Goal: Task Accomplishment & Management: Use online tool/utility

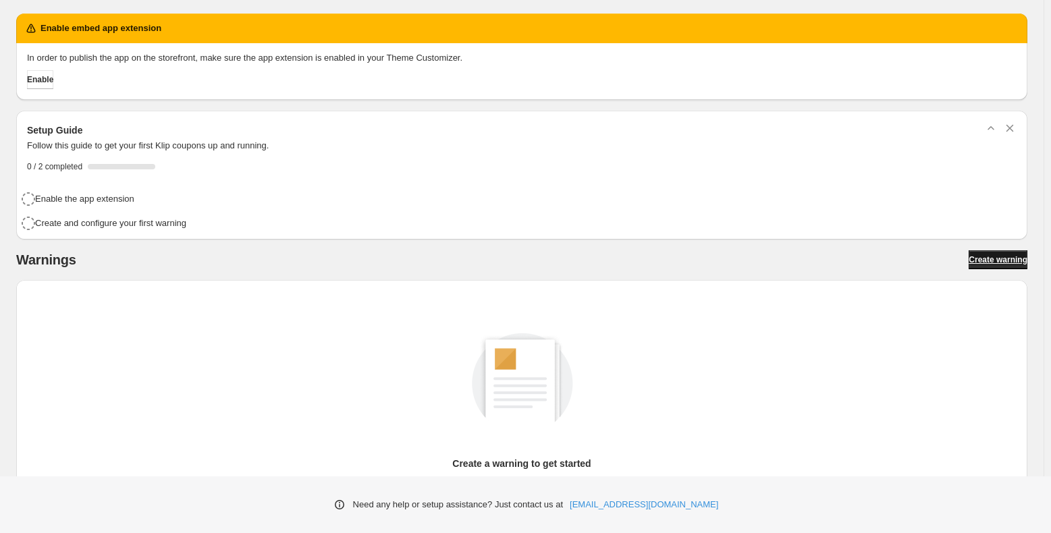
click at [994, 257] on span "Create warning" at bounding box center [998, 260] width 59 height 11
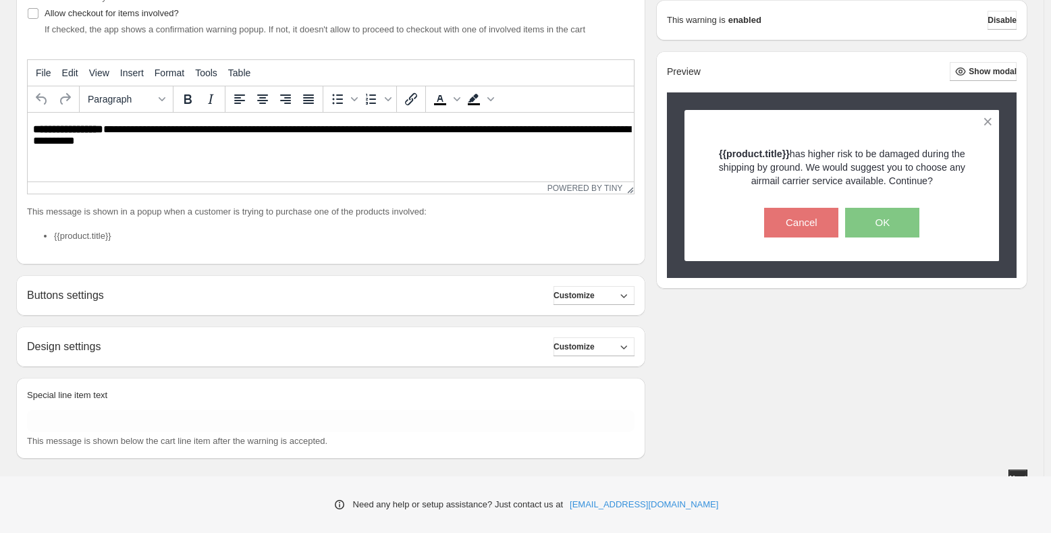
scroll to position [288, 0]
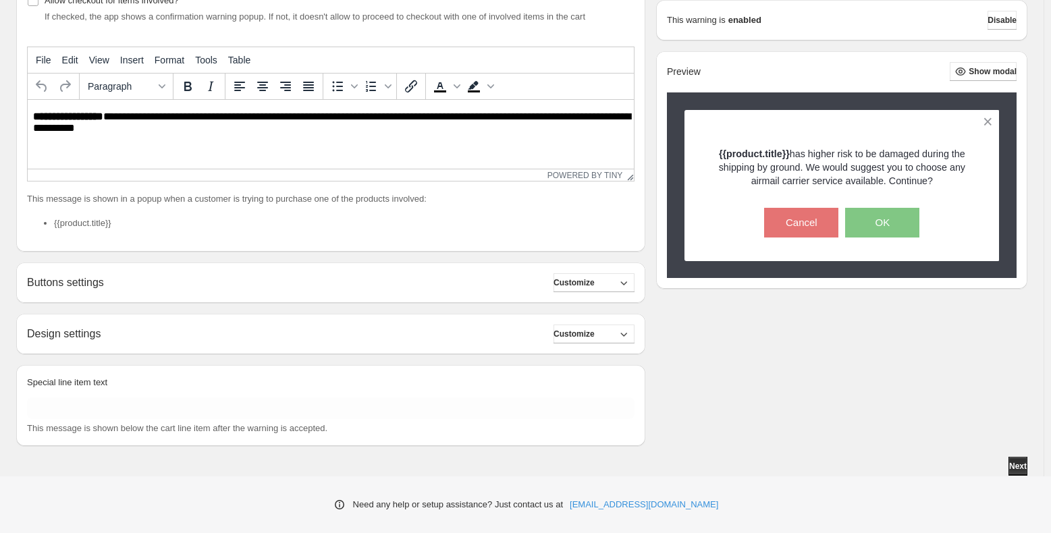
click at [127, 286] on div "Buttons settings Customize" at bounding box center [331, 282] width 608 height 19
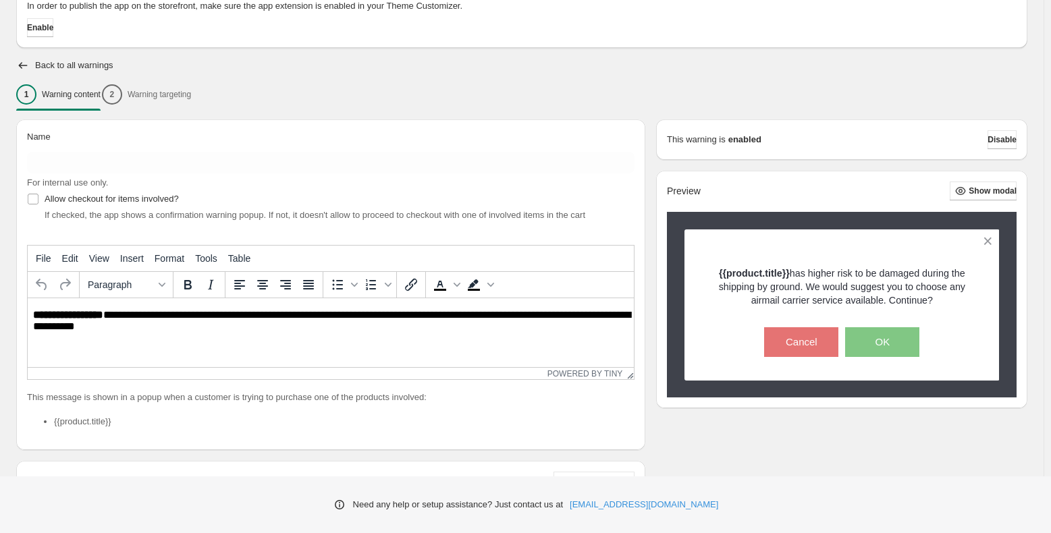
scroll to position [86, 0]
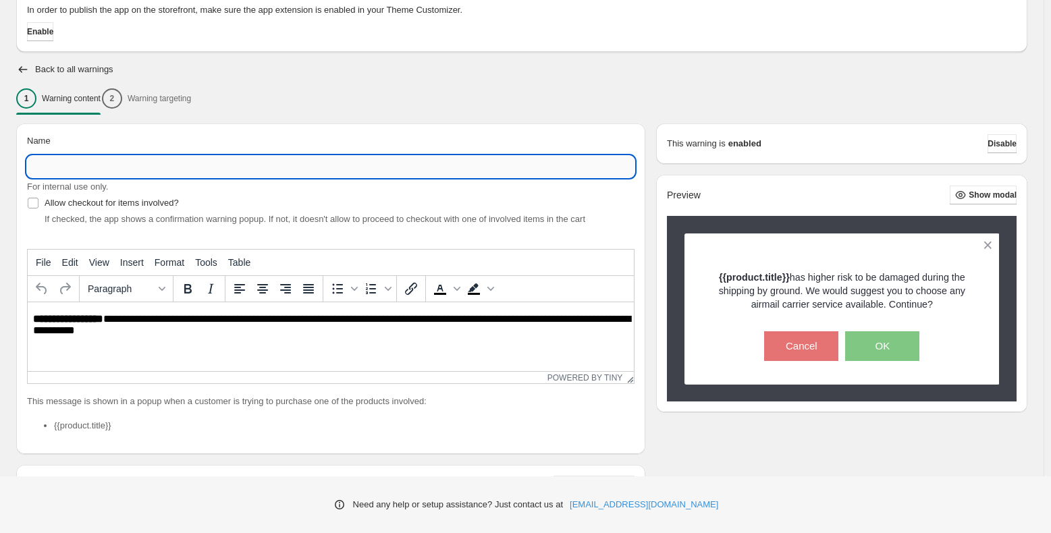
click at [107, 175] on input "Name" at bounding box center [331, 167] width 608 height 22
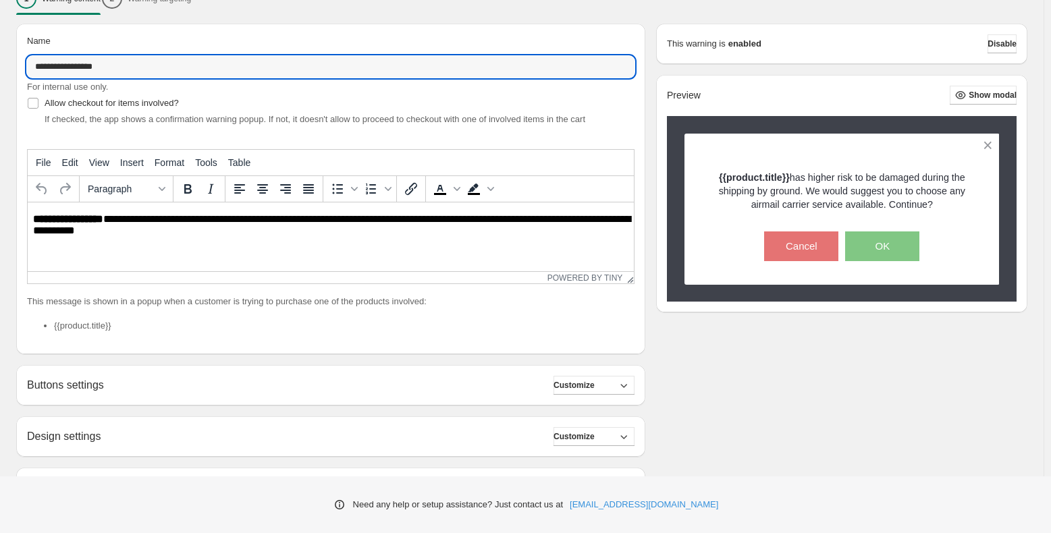
scroll to position [288, 0]
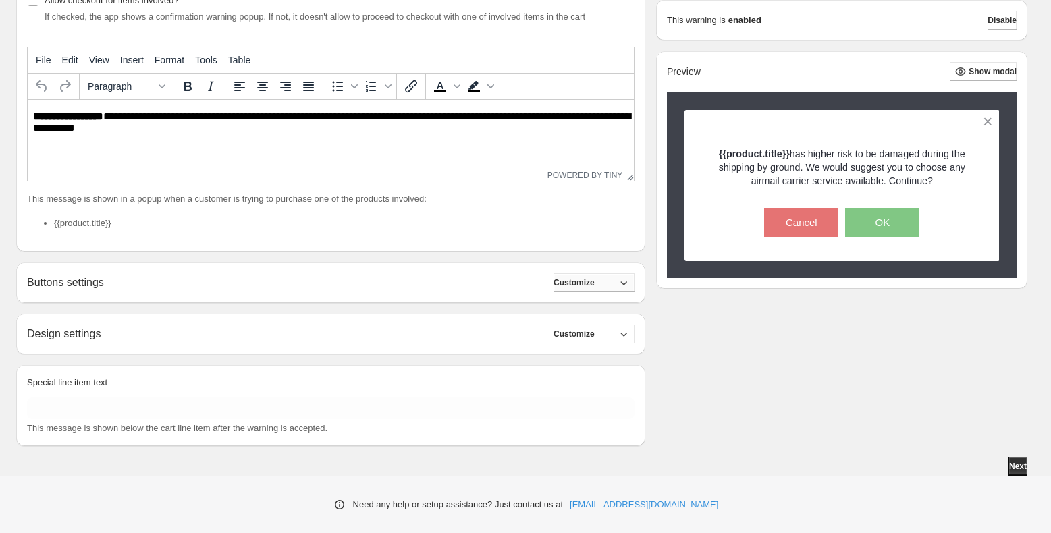
type input "**********"
click at [631, 286] on icon "button" at bounding box center [624, 283] width 14 height 14
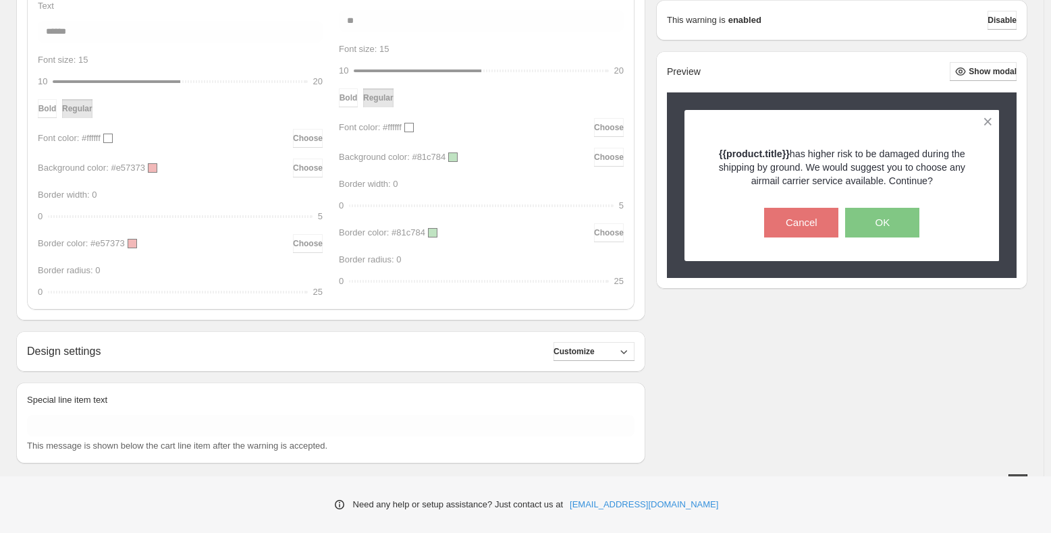
scroll to position [688, 0]
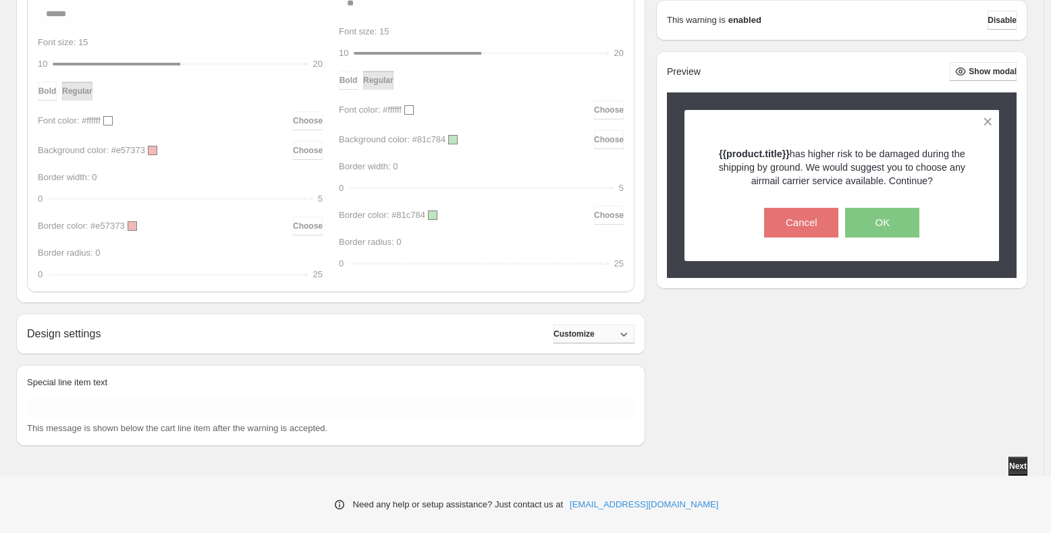
click at [574, 336] on span "Customize" at bounding box center [574, 334] width 41 height 11
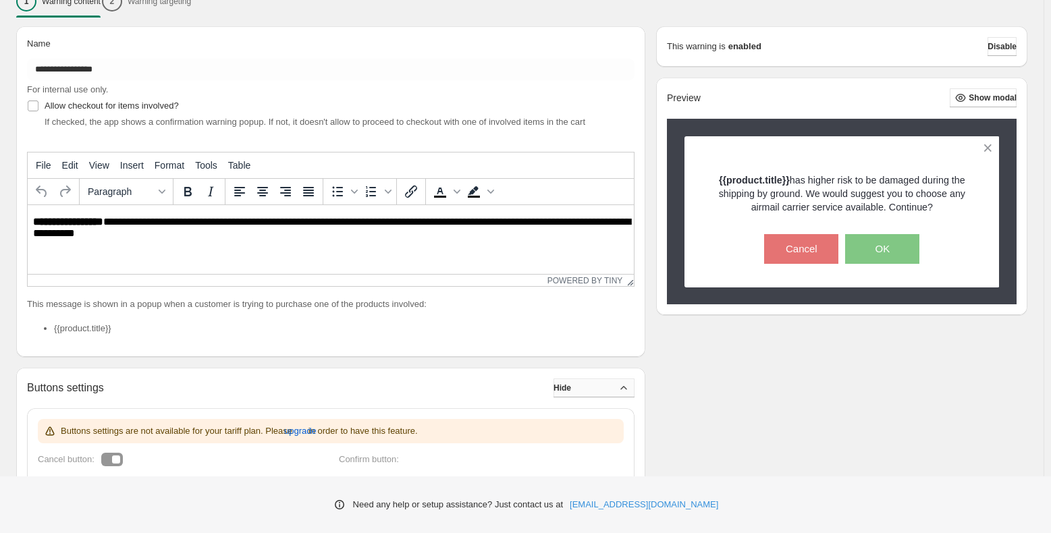
scroll to position [148, 0]
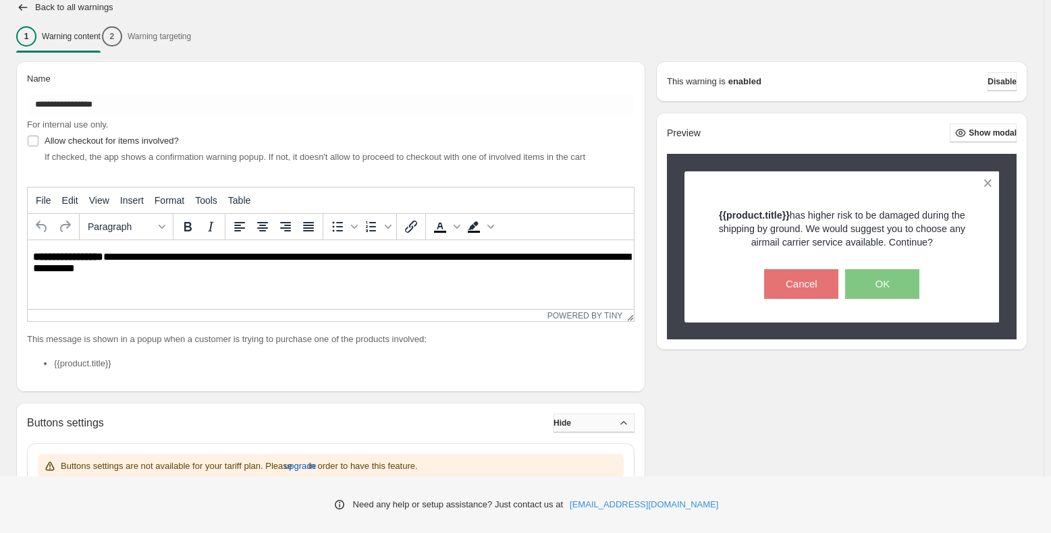
click at [831, 286] on button "Cancel" at bounding box center [801, 284] width 74 height 30
click at [881, 296] on button "OK" at bounding box center [882, 284] width 74 height 30
click at [962, 140] on button "Show modal" at bounding box center [983, 133] width 67 height 19
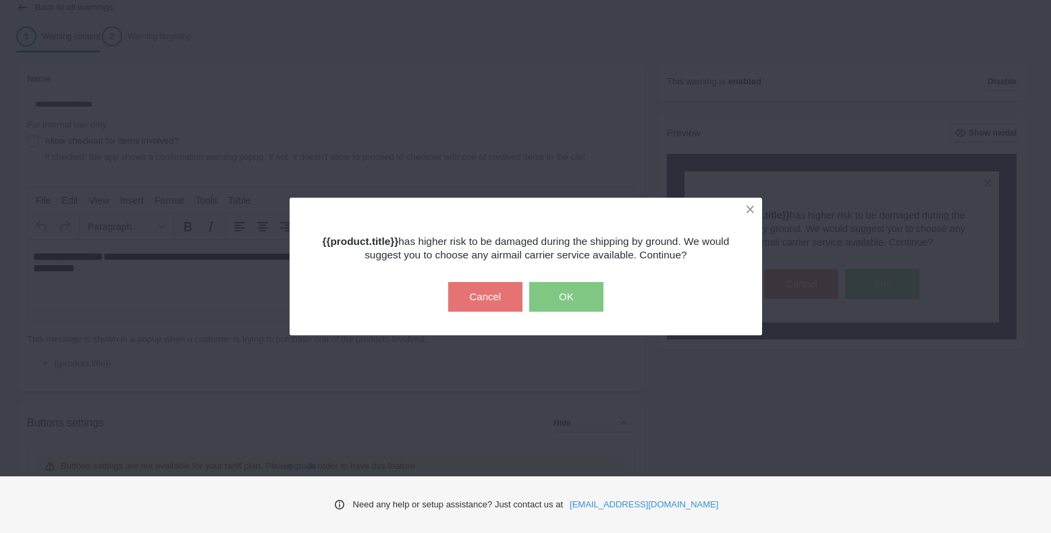
click at [493, 304] on button "Cancel" at bounding box center [485, 297] width 74 height 30
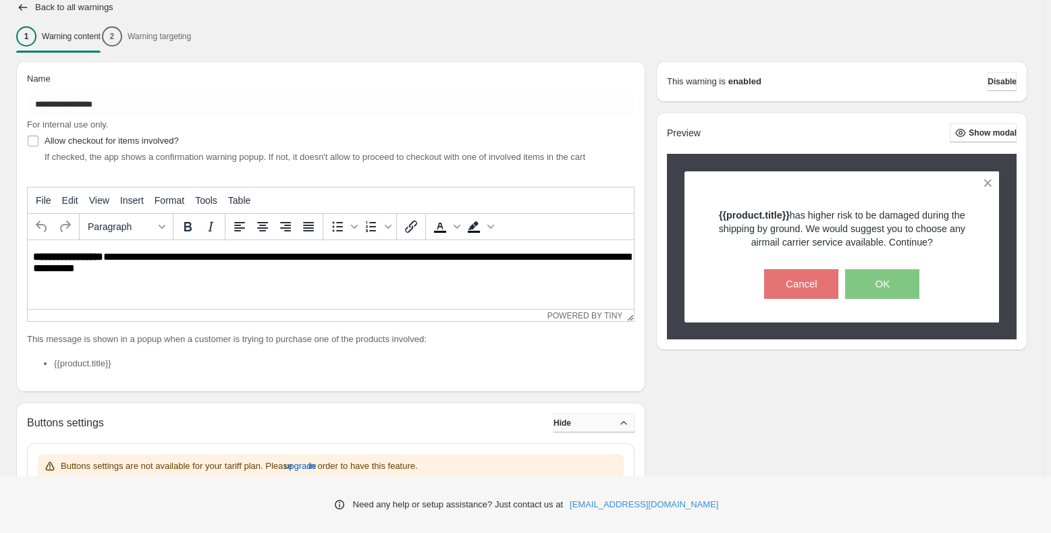
click at [185, 38] on div "1 Warning content 2 Warning targeting" at bounding box center [522, 36] width 1012 height 28
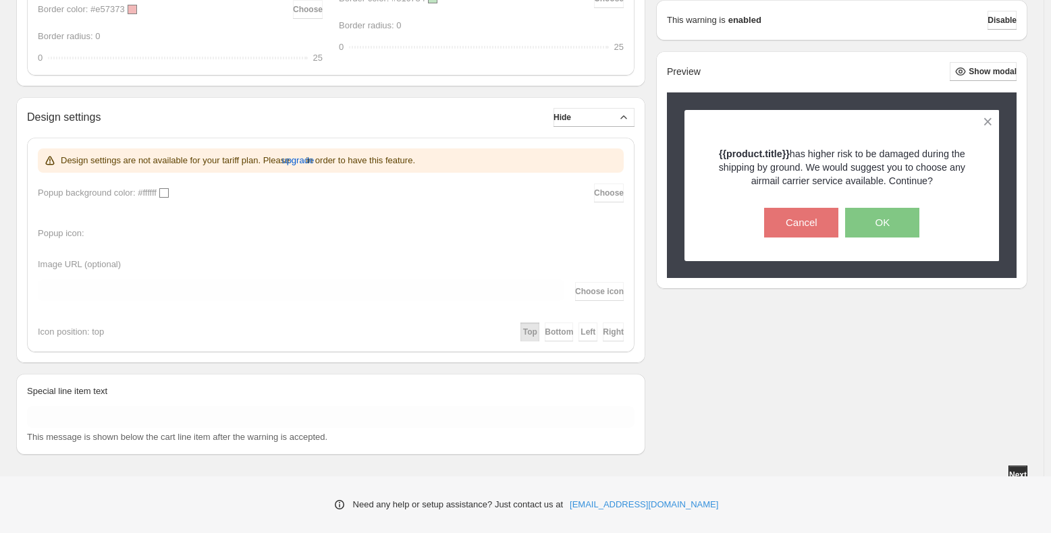
scroll to position [914, 0]
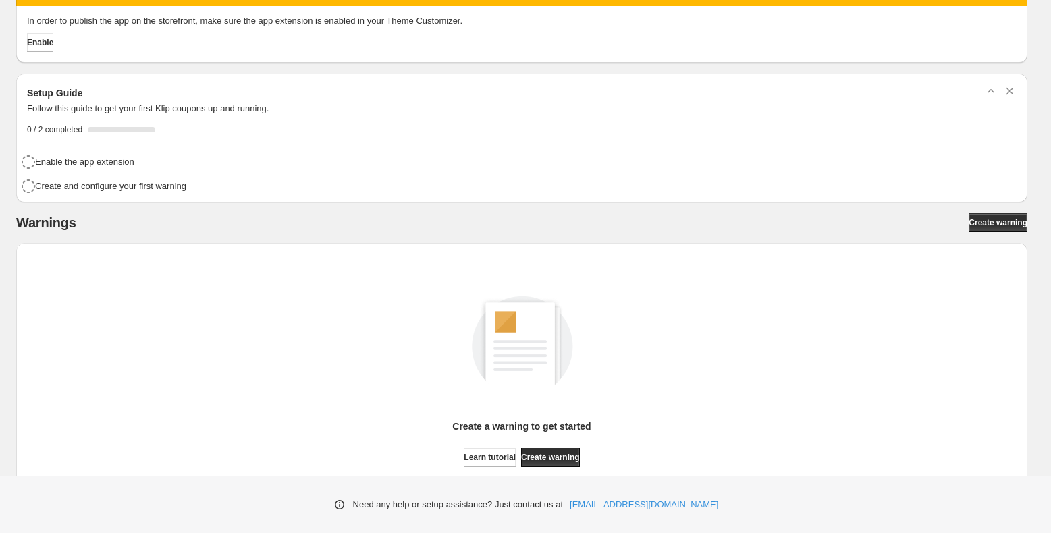
scroll to position [109, 0]
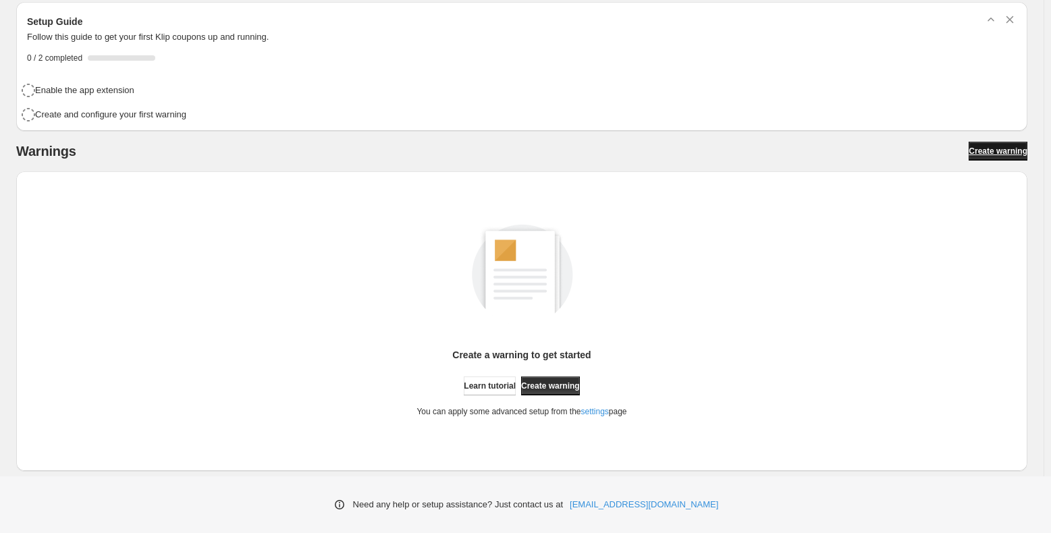
click at [1012, 150] on span "Create warning" at bounding box center [998, 151] width 59 height 11
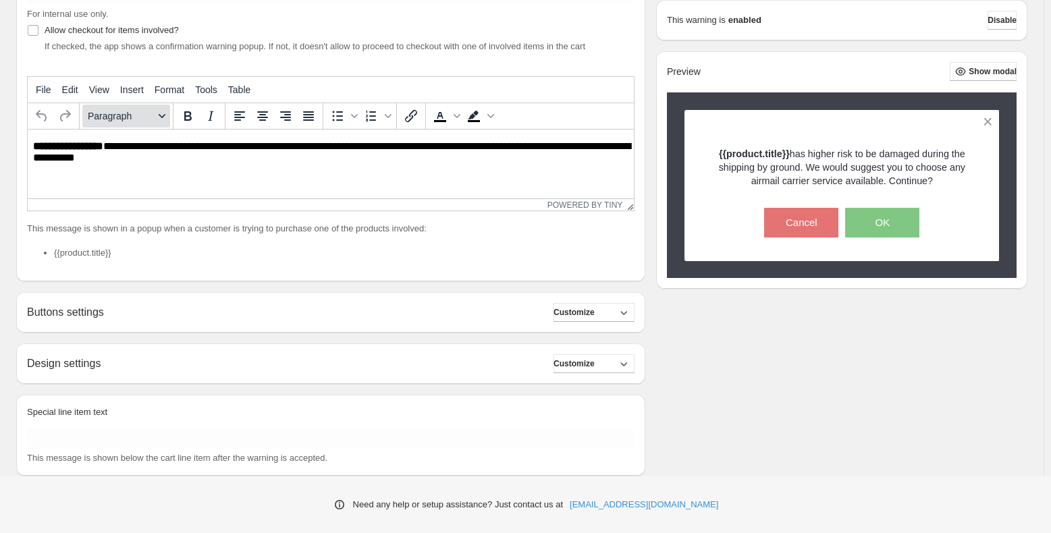
scroll to position [221, 0]
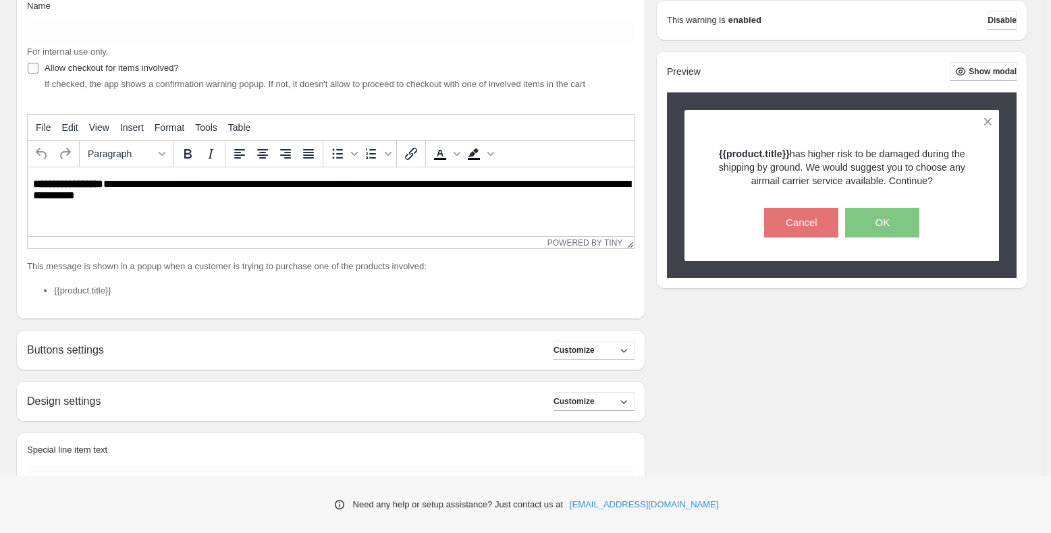
click at [34, 62] on span at bounding box center [33, 68] width 12 height 12
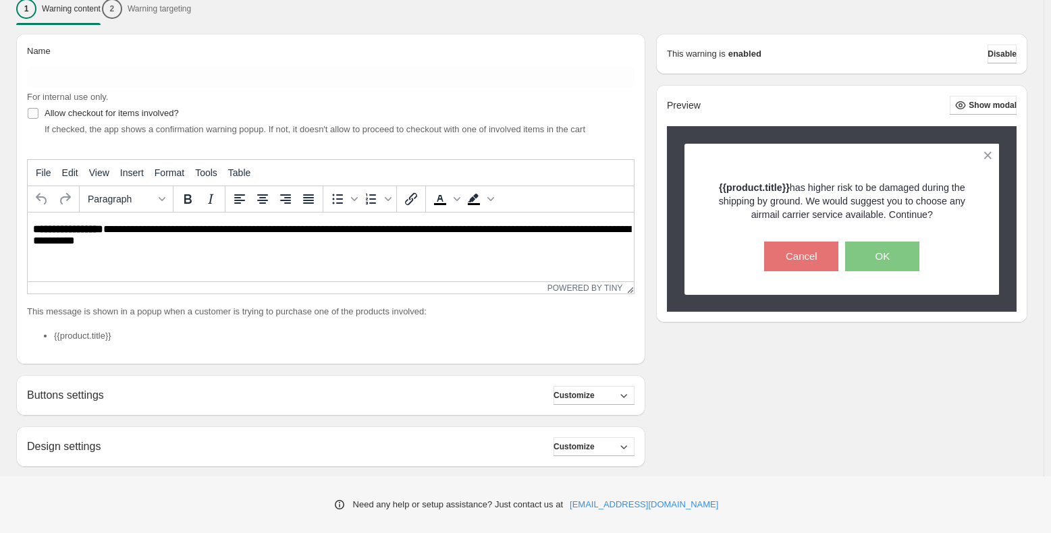
scroll to position [18, 0]
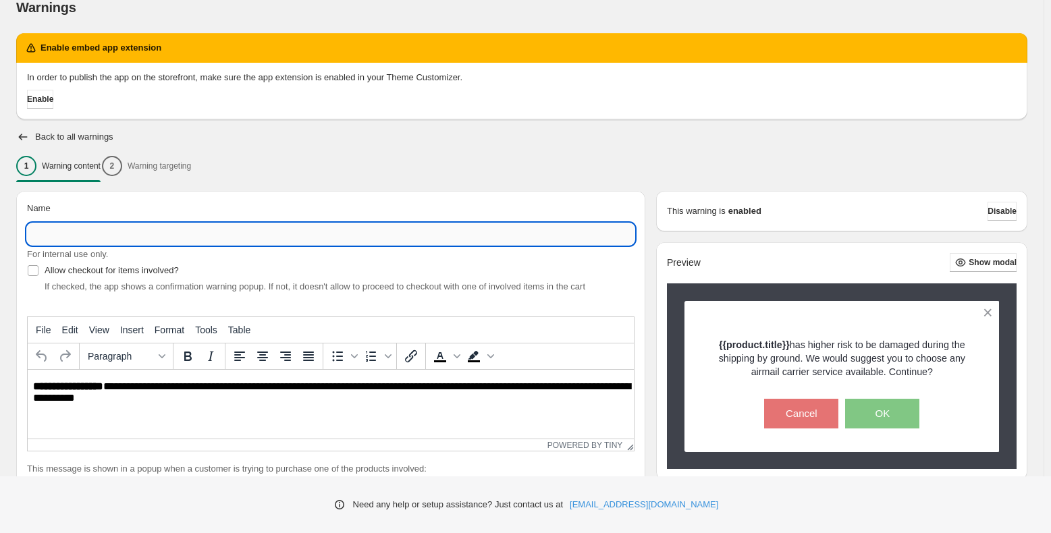
click at [97, 230] on input "Name" at bounding box center [331, 235] width 608 height 22
type input "**********"
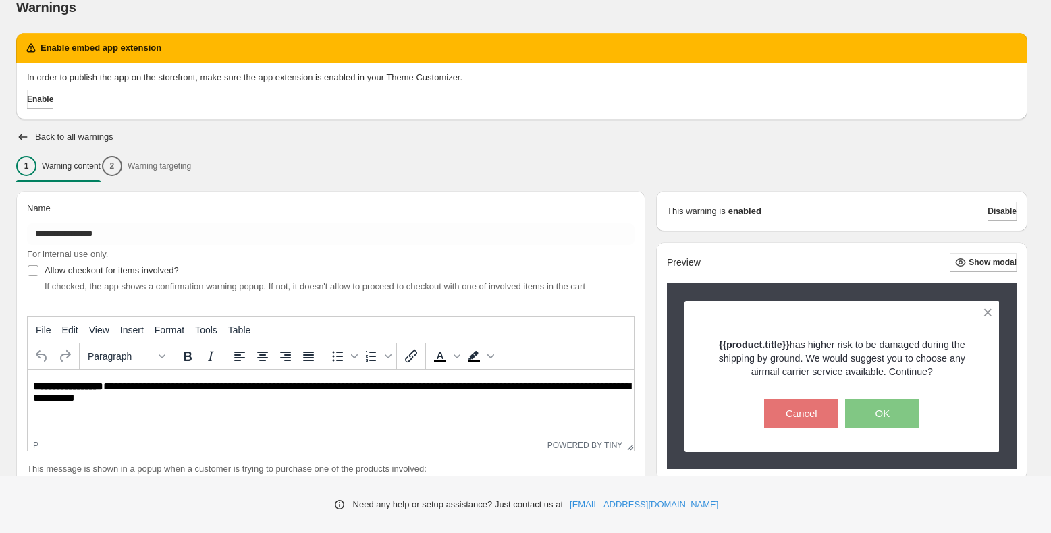
click at [209, 415] on html "**********" at bounding box center [331, 393] width 606 height 46
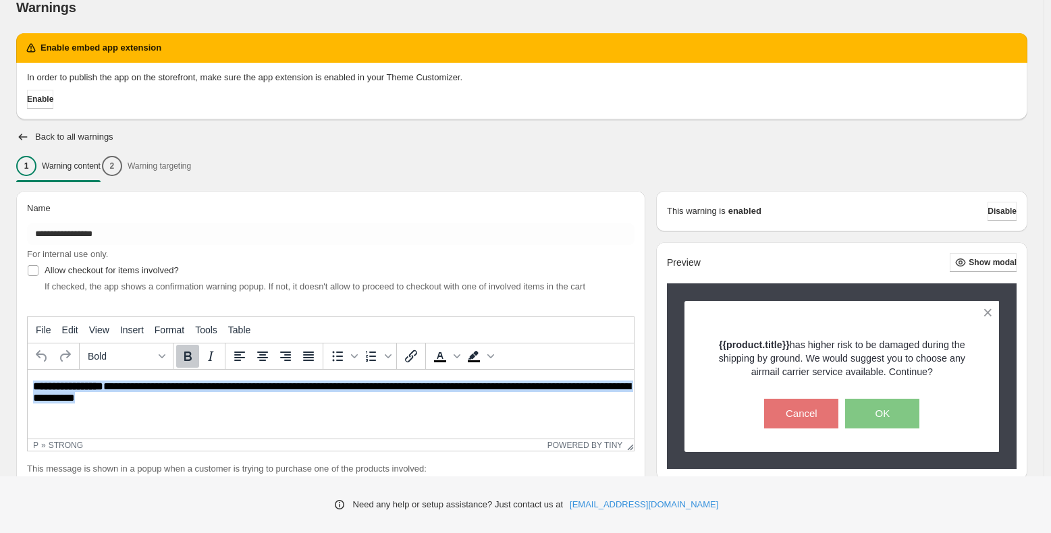
drag, startPoint x: 169, startPoint y: 402, endPoint x: -1, endPoint y: 371, distance: 173.0
click at [28, 371] on html "**********" at bounding box center [331, 393] width 606 height 46
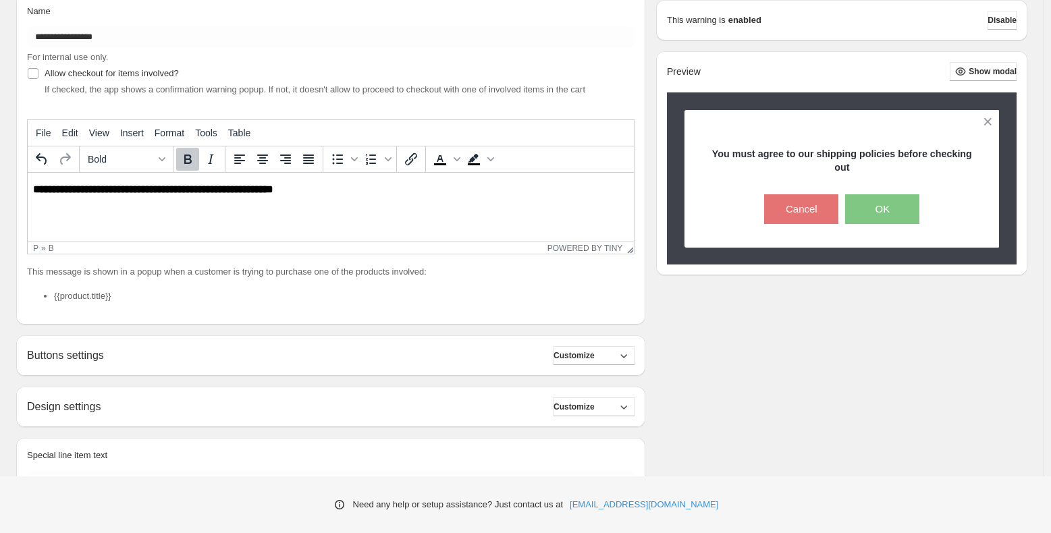
scroll to position [221, 0]
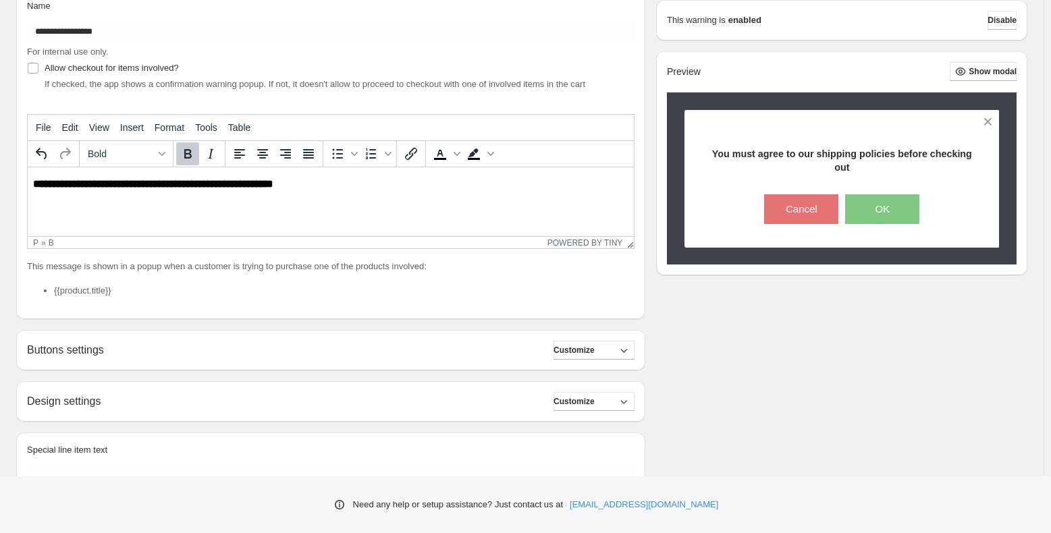
click at [61, 348] on h2 "Buttons settings" at bounding box center [65, 350] width 77 height 13
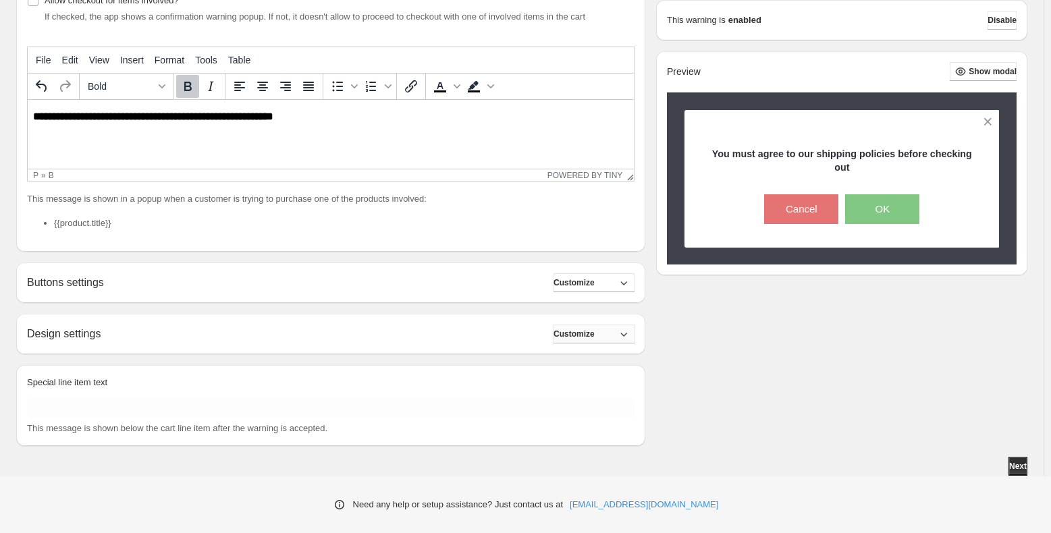
click at [583, 338] on span "Customize" at bounding box center [574, 334] width 41 height 11
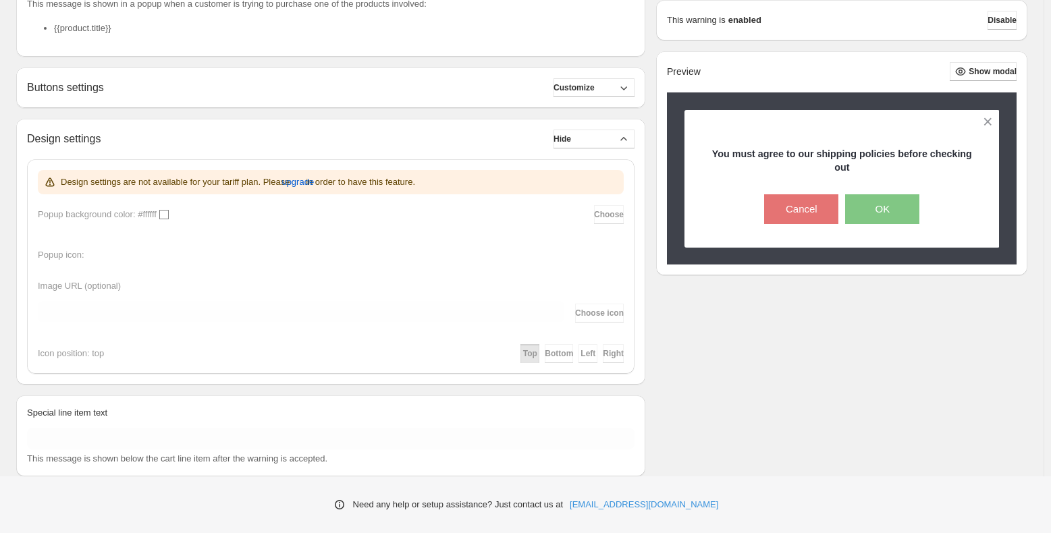
scroll to position [491, 0]
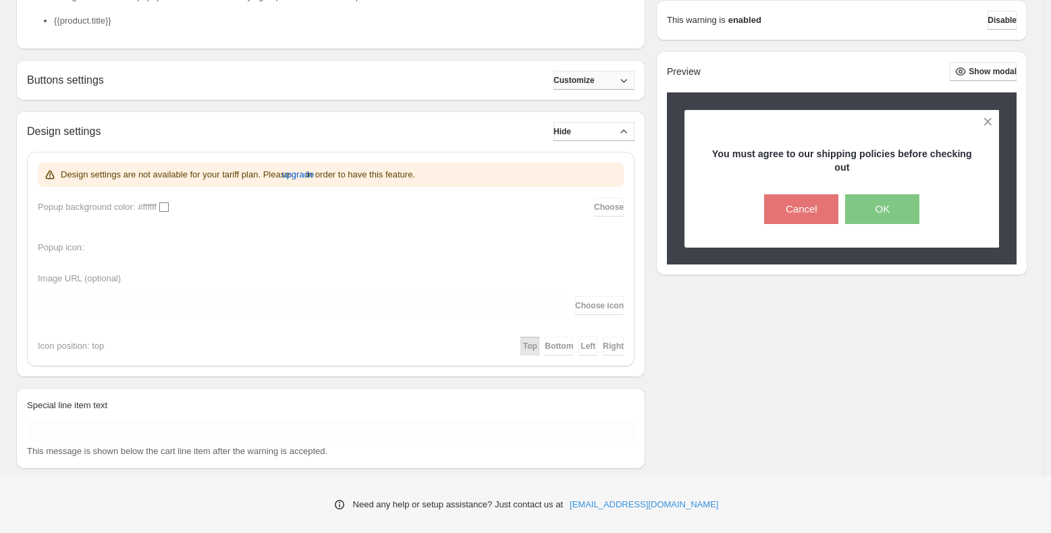
click at [594, 82] on span "Customize" at bounding box center [574, 80] width 41 height 11
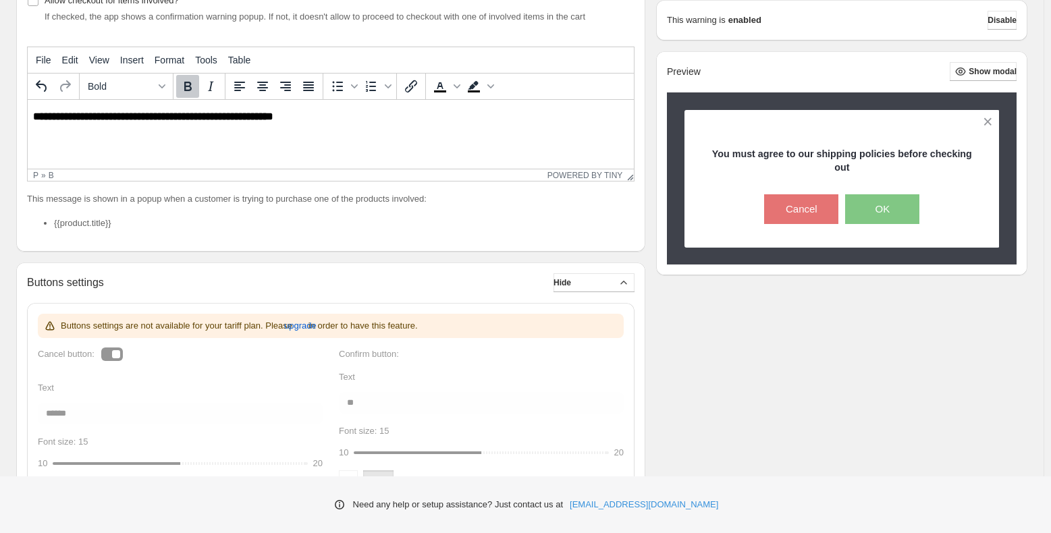
scroll to position [221, 0]
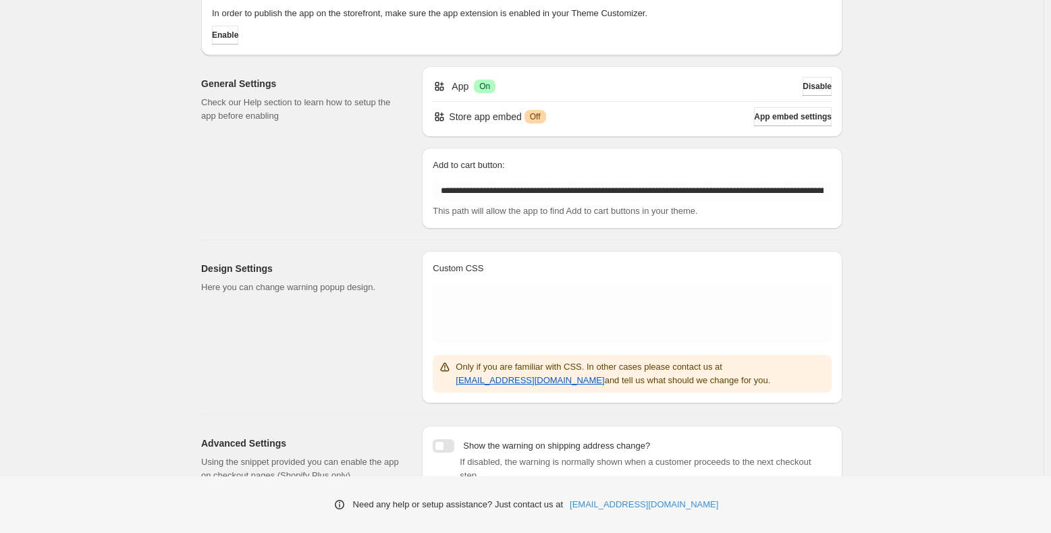
scroll to position [51, 0]
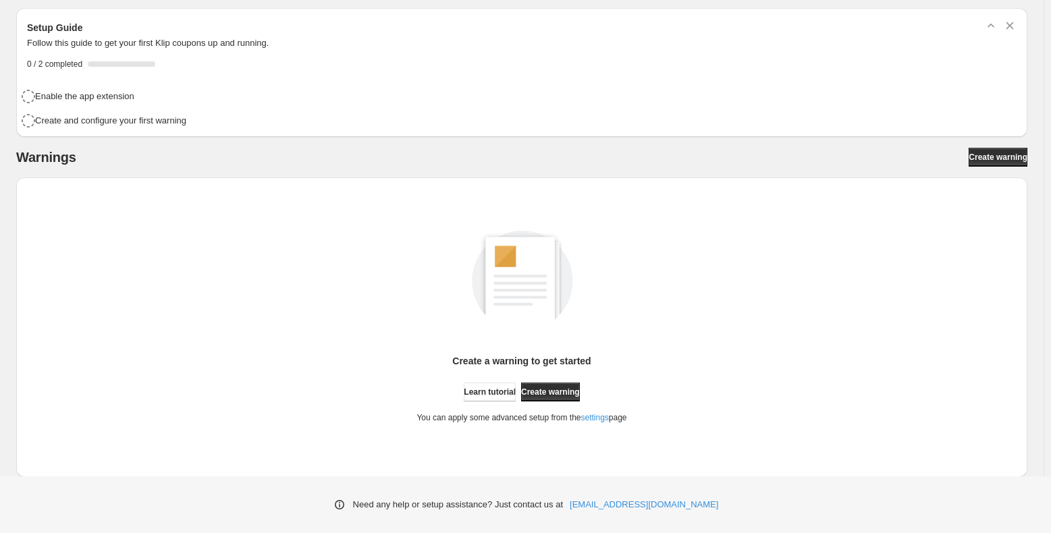
scroll to position [109, 0]
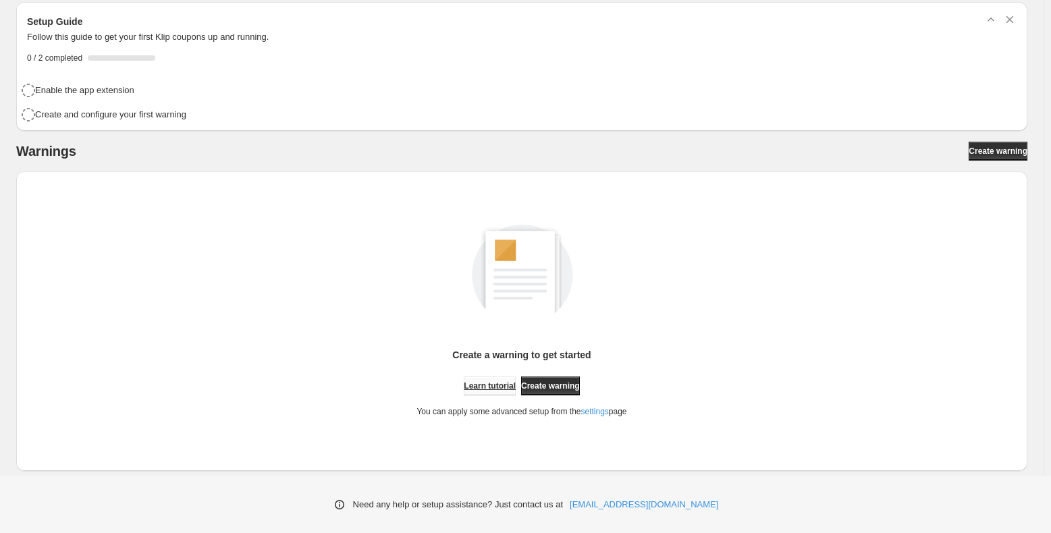
click at [470, 390] on span "Learn tutorial" at bounding box center [490, 386] width 52 height 11
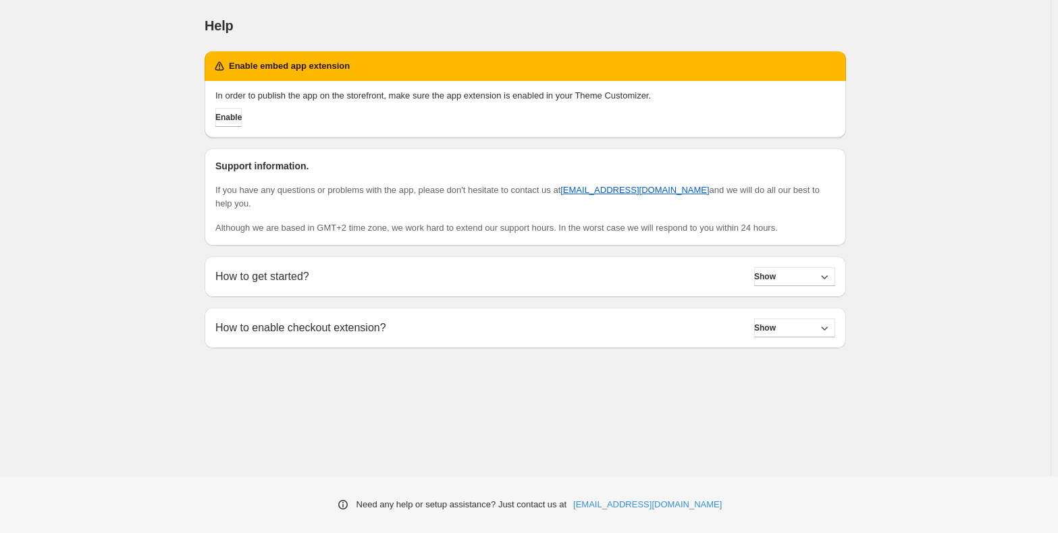
click at [471, 267] on div "How to get started? Show" at bounding box center [525, 276] width 620 height 19
click at [795, 267] on button "Show" at bounding box center [794, 276] width 81 height 19
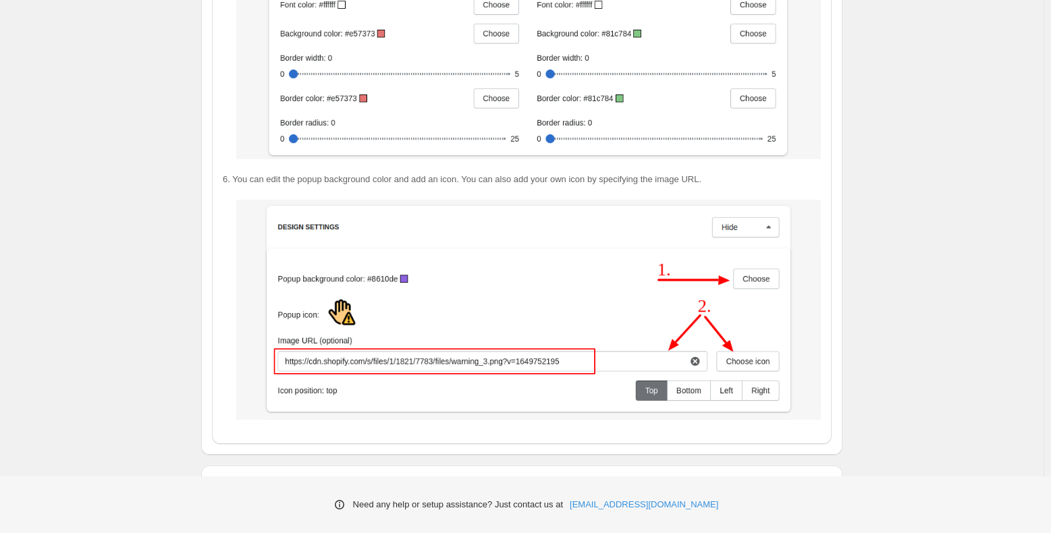
scroll to position [2339, 0]
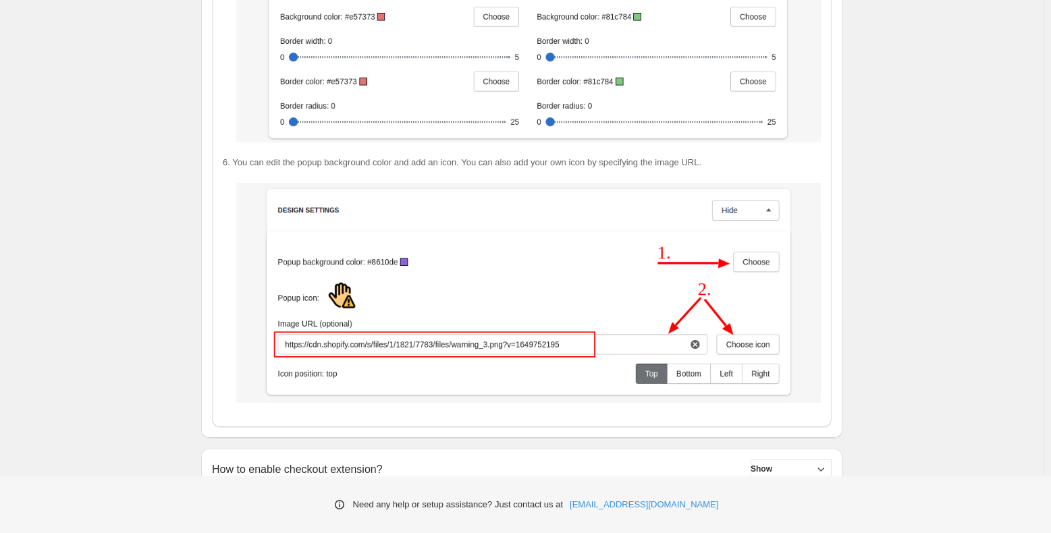
click at [274, 463] on h2 "How to enable checkout extension?" at bounding box center [297, 469] width 171 height 13
click at [772, 464] on span "Show" at bounding box center [762, 469] width 22 height 11
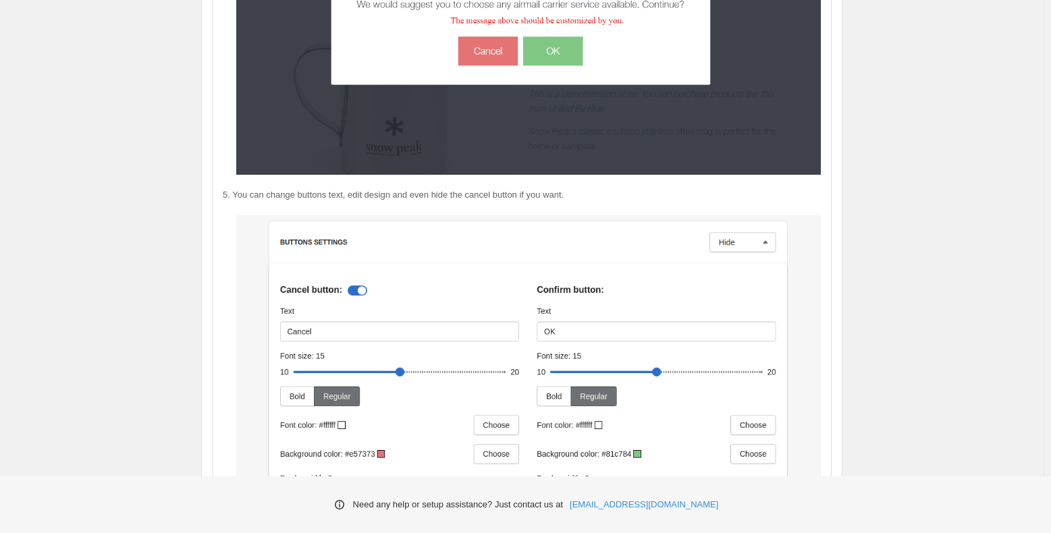
scroll to position [1866, 0]
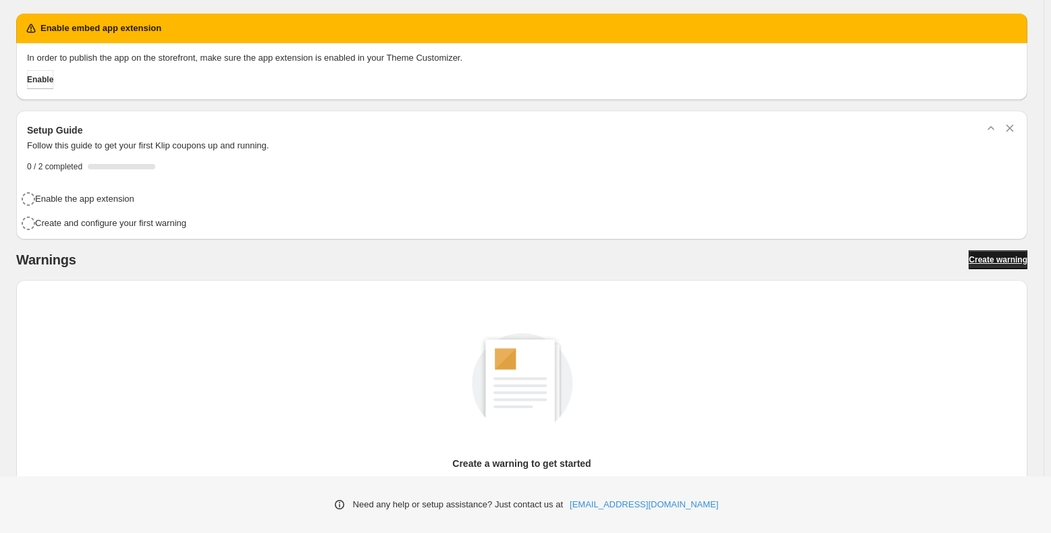
click at [991, 255] on span "Create warning" at bounding box center [998, 260] width 59 height 11
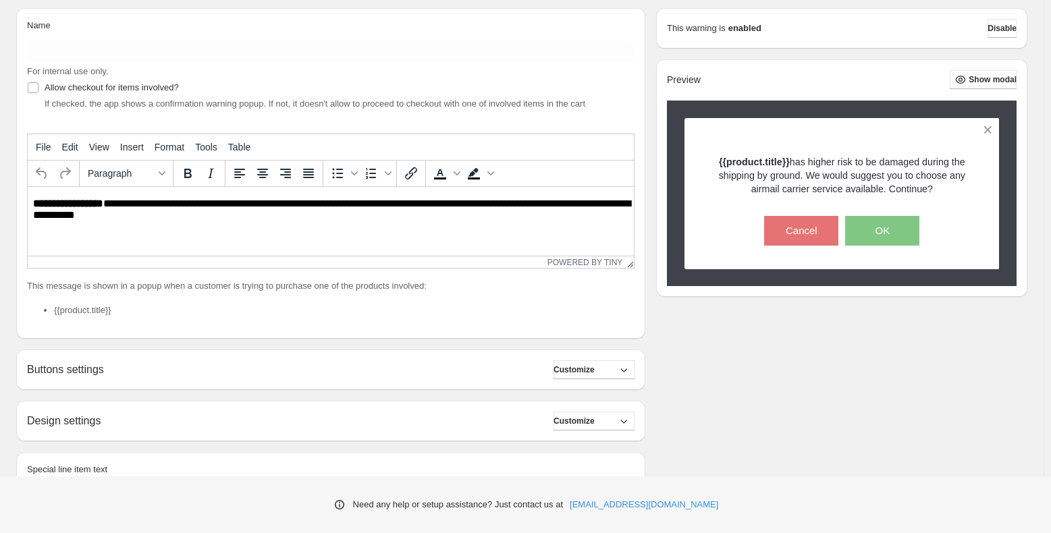
scroll to position [203, 0]
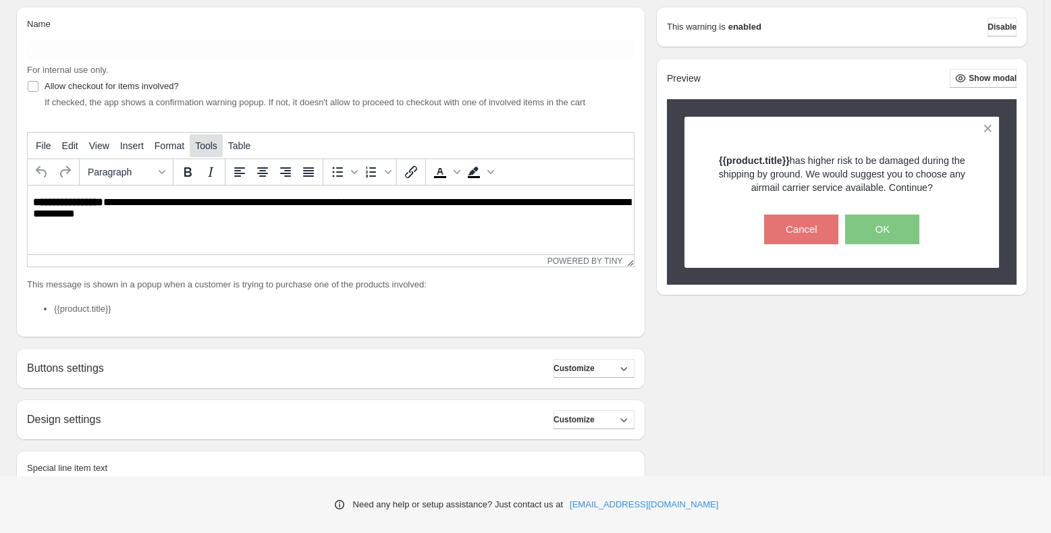
click at [210, 135] on button "Tools" at bounding box center [206, 145] width 33 height 23
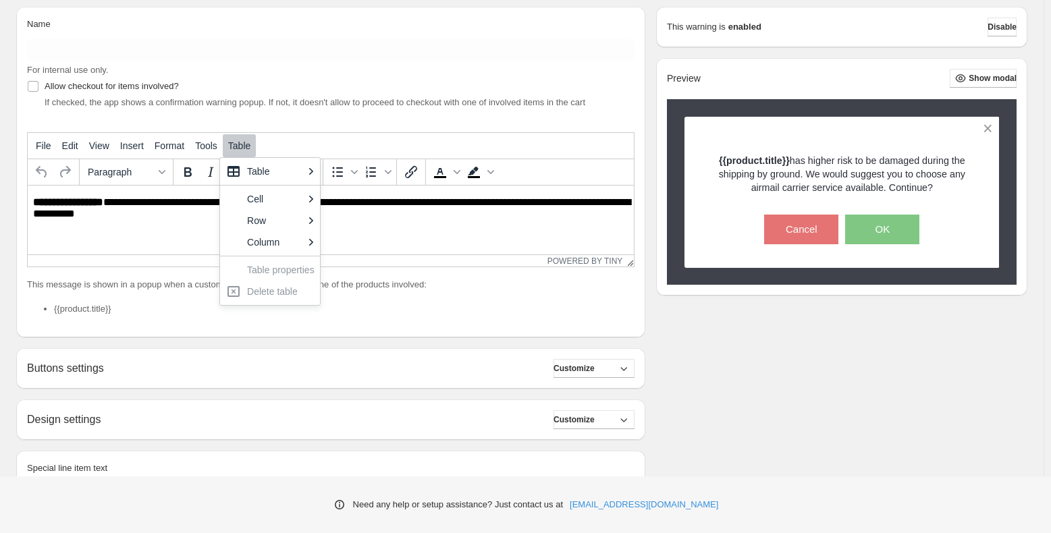
click at [320, 112] on div "Name For internal use only. Allow checkout for items involved? If checked, the …" at bounding box center [330, 172] width 629 height 331
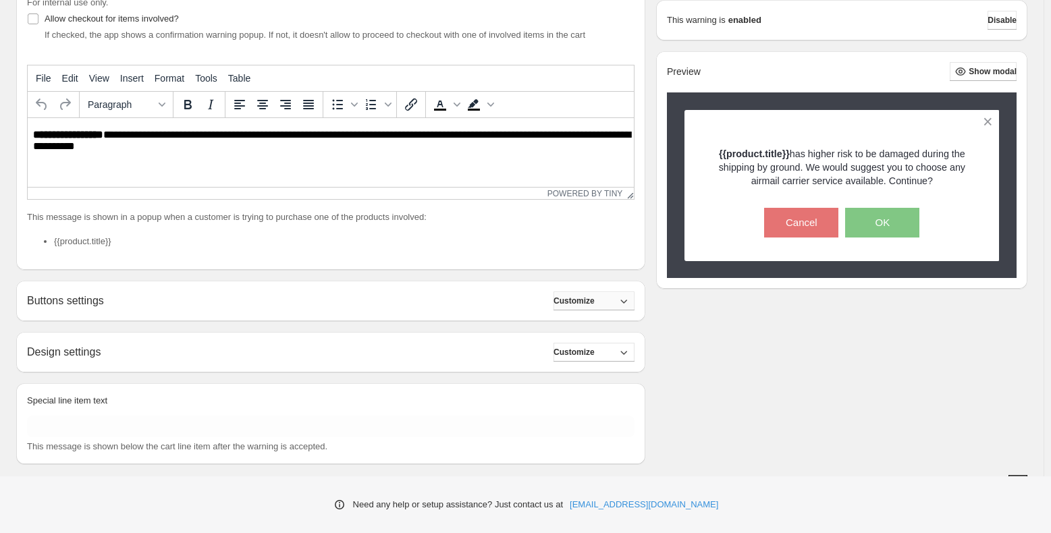
click at [570, 306] on span "Customize" at bounding box center [574, 301] width 41 height 11
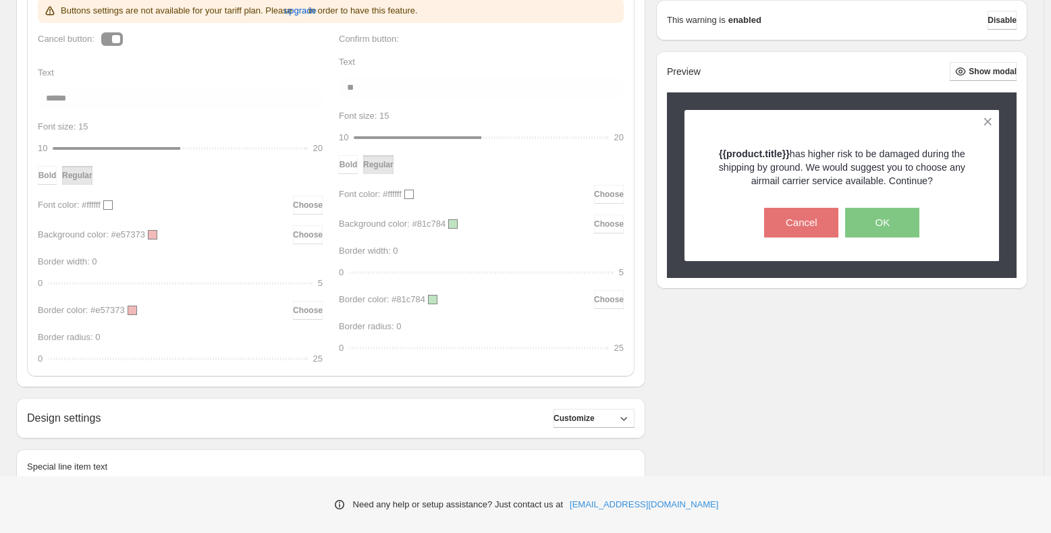
scroll to position [675, 0]
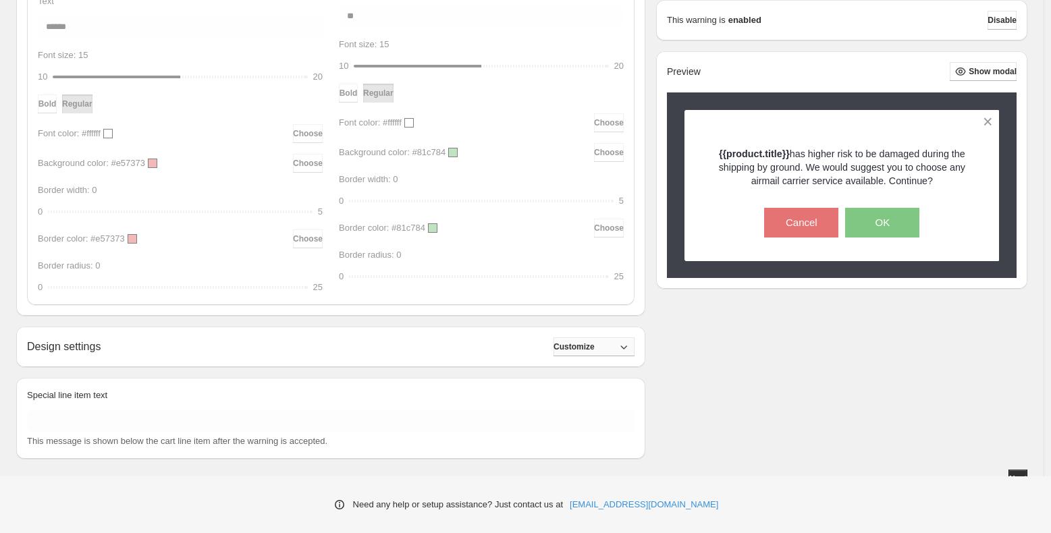
click at [587, 348] on span "Customize" at bounding box center [574, 347] width 41 height 11
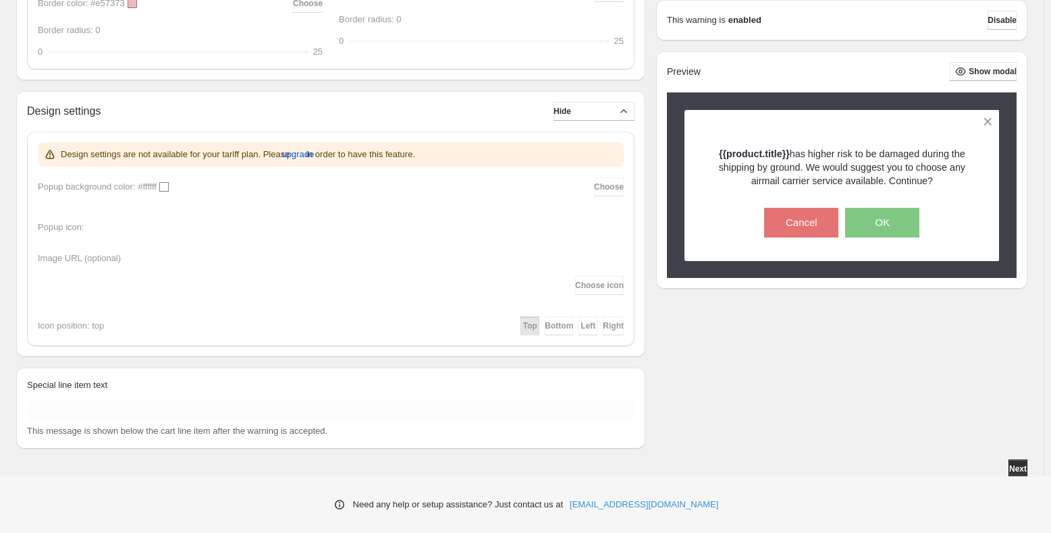
scroll to position [914, 0]
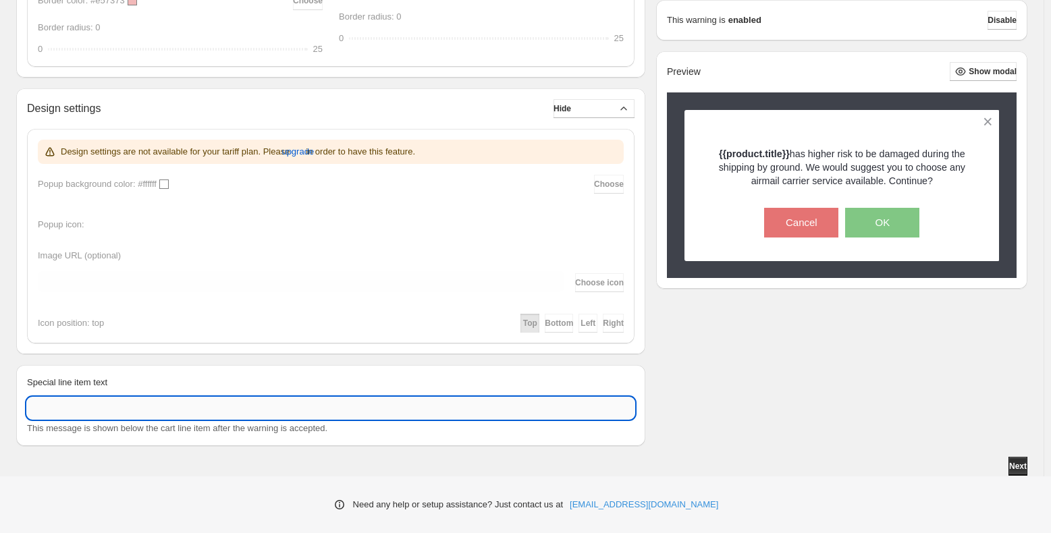
click at [300, 409] on input "Special line item text" at bounding box center [331, 409] width 608 height 22
type input "*"
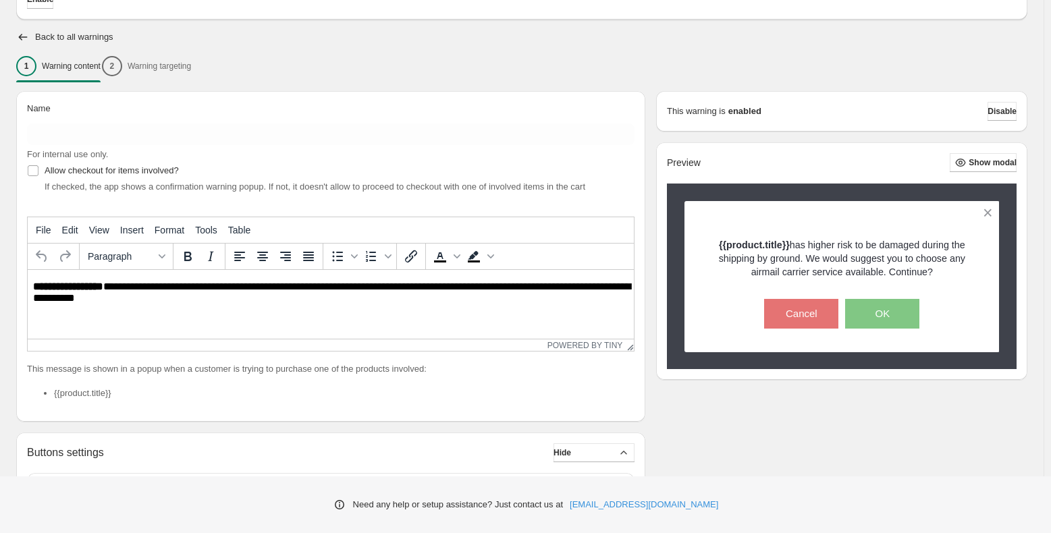
scroll to position [103, 0]
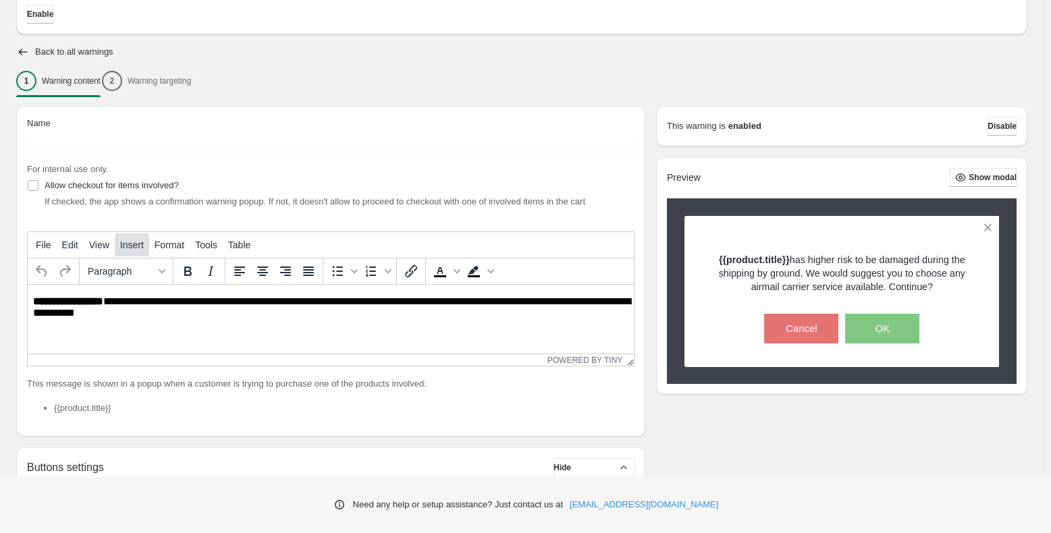
click at [124, 248] on span "Insert" at bounding box center [132, 245] width 24 height 11
